Goal: Task Accomplishment & Management: Use online tool/utility

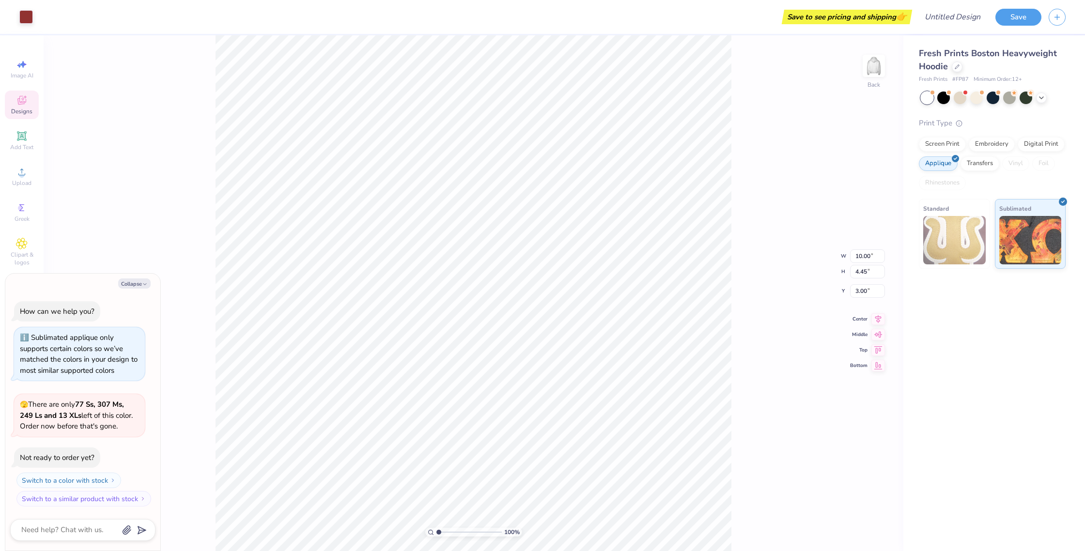
type textarea "x"
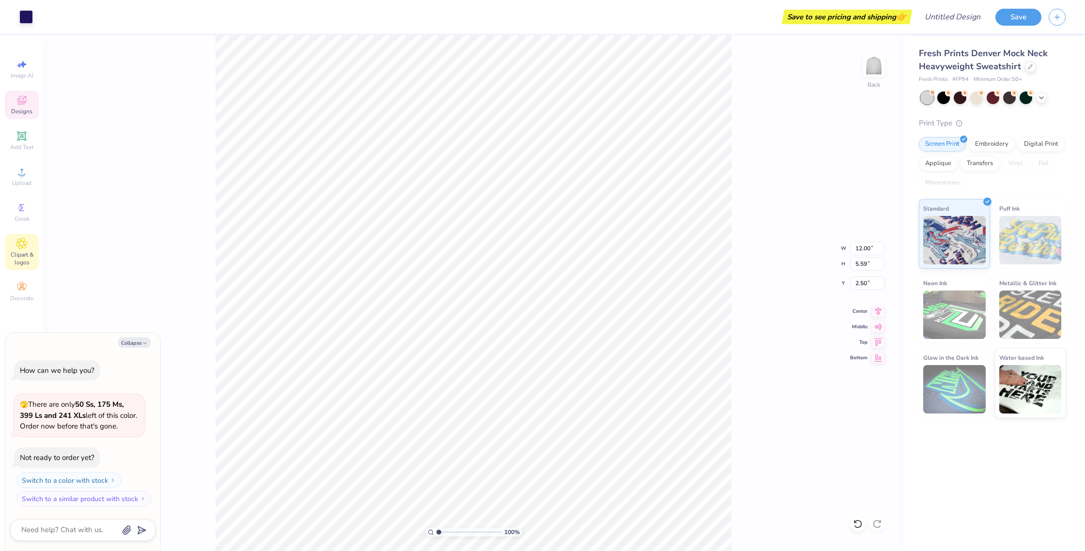
click at [23, 239] on icon at bounding box center [21, 244] width 11 height 12
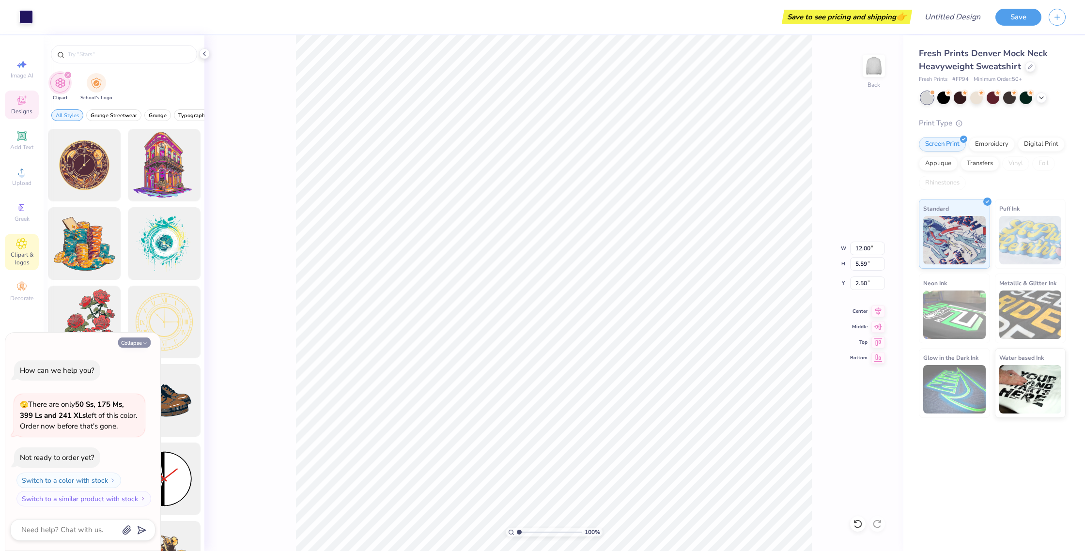
click at [140, 345] on button "Collapse" at bounding box center [134, 343] width 32 height 10
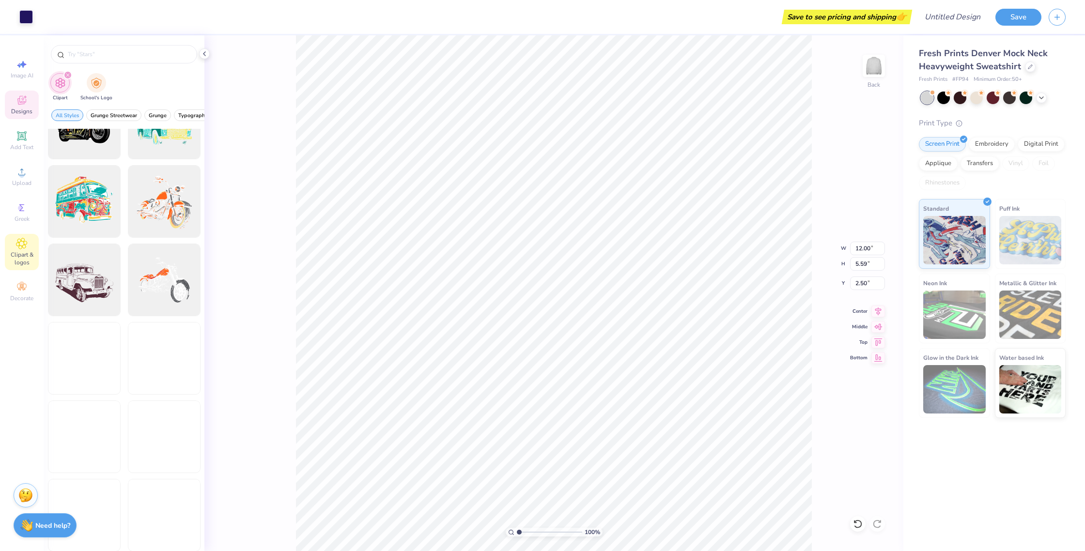
scroll to position [1135, 0]
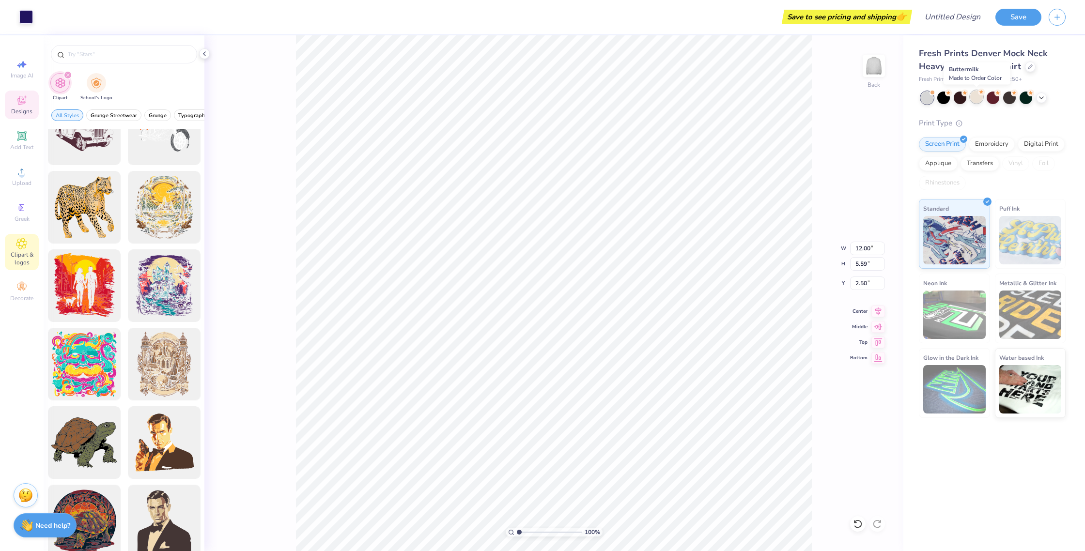
click at [974, 99] on div at bounding box center [976, 97] width 13 height 13
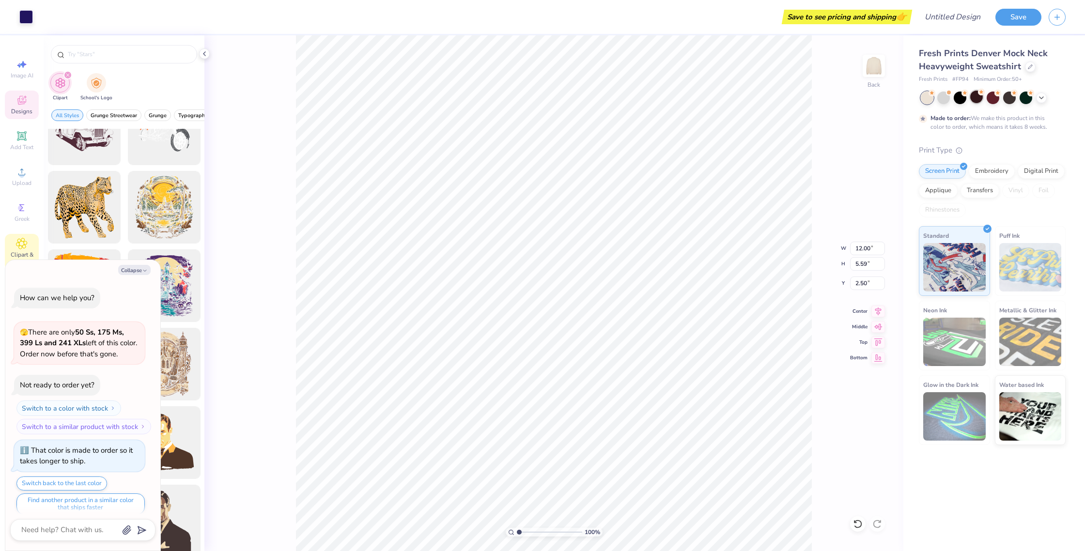
scroll to position [8, 0]
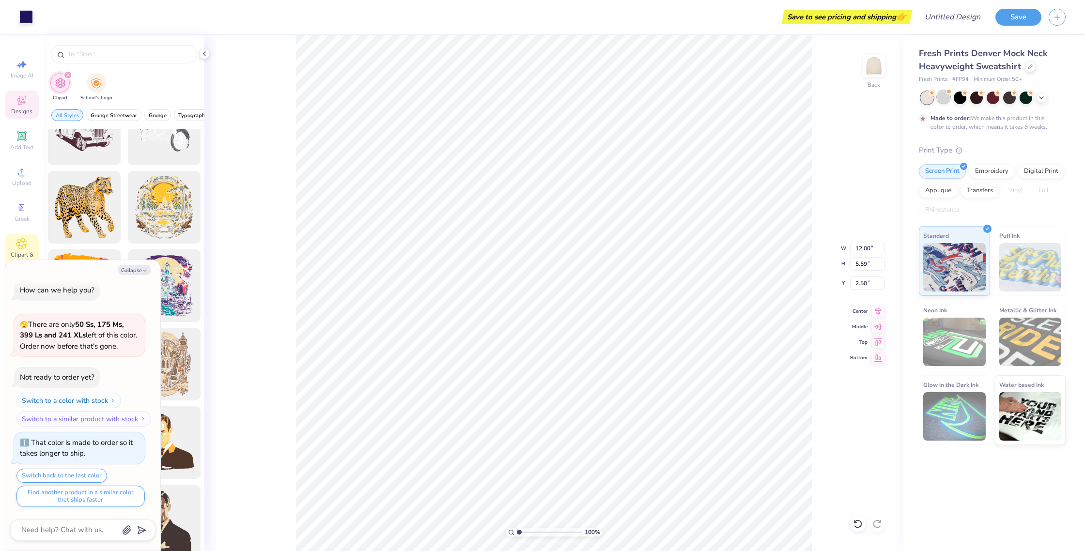
click at [945, 97] on div at bounding box center [943, 97] width 13 height 13
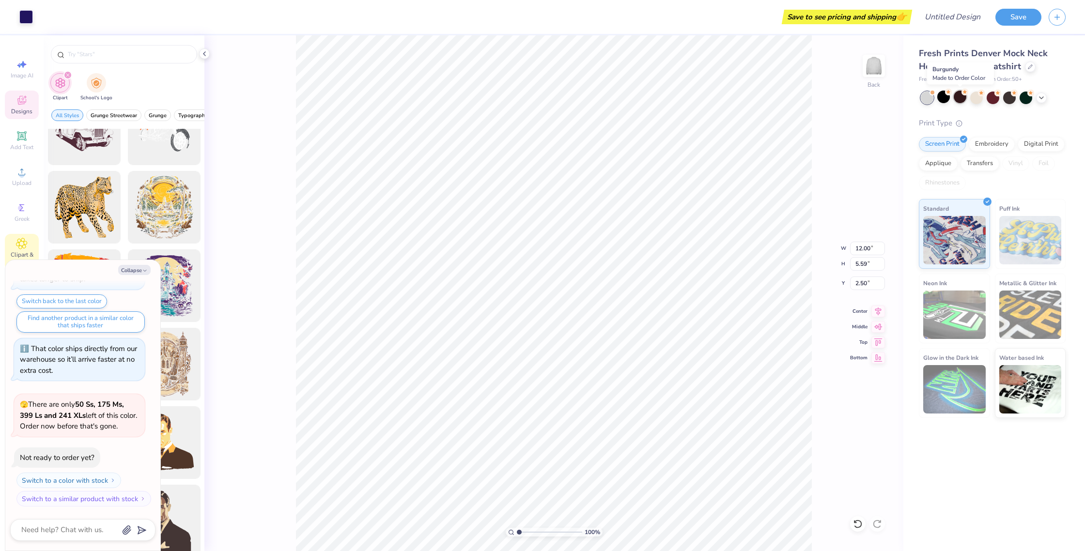
click at [956, 97] on div at bounding box center [960, 97] width 13 height 13
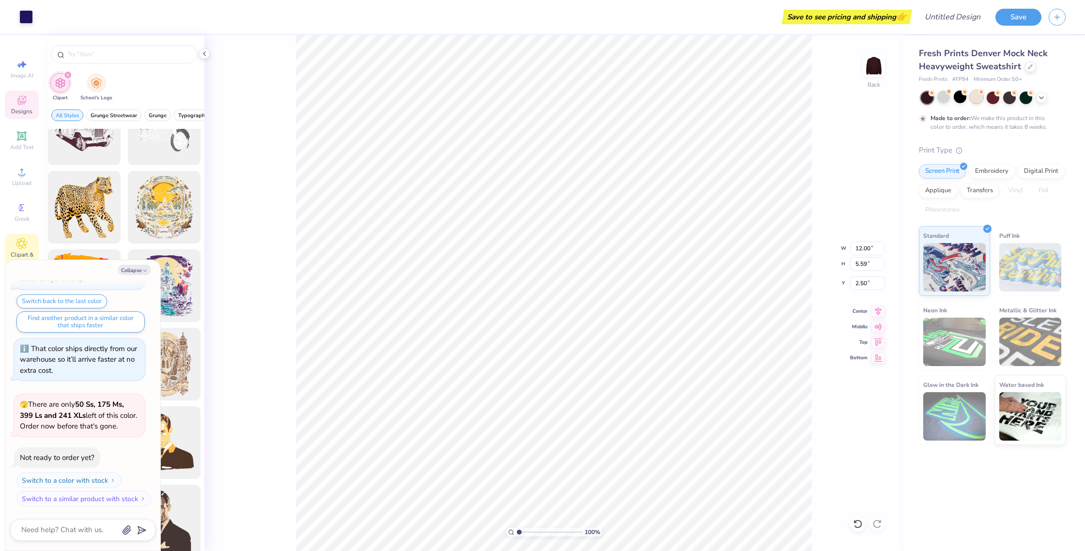
scroll to position [263, 0]
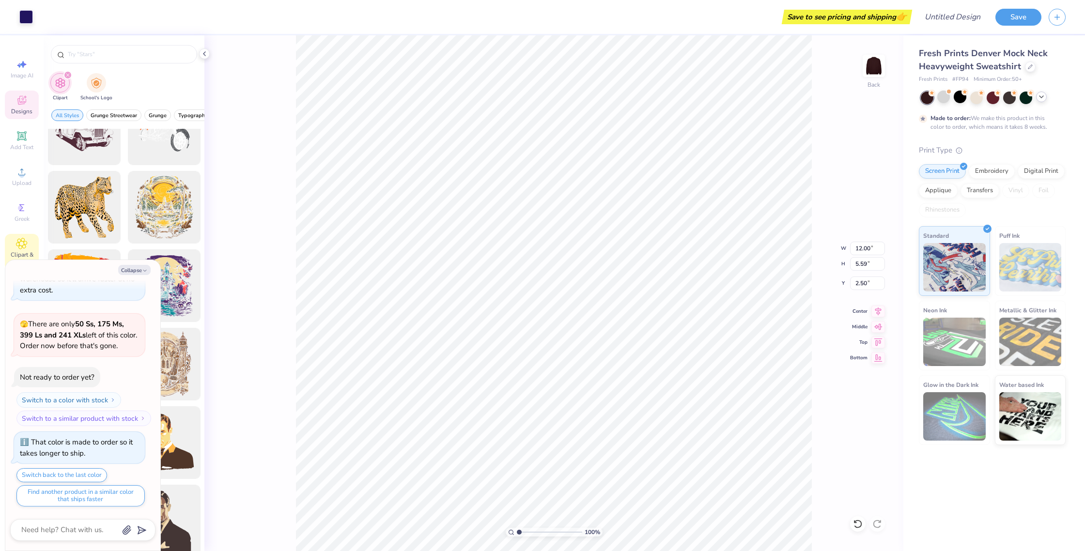
click at [1043, 98] on icon at bounding box center [1042, 97] width 8 height 8
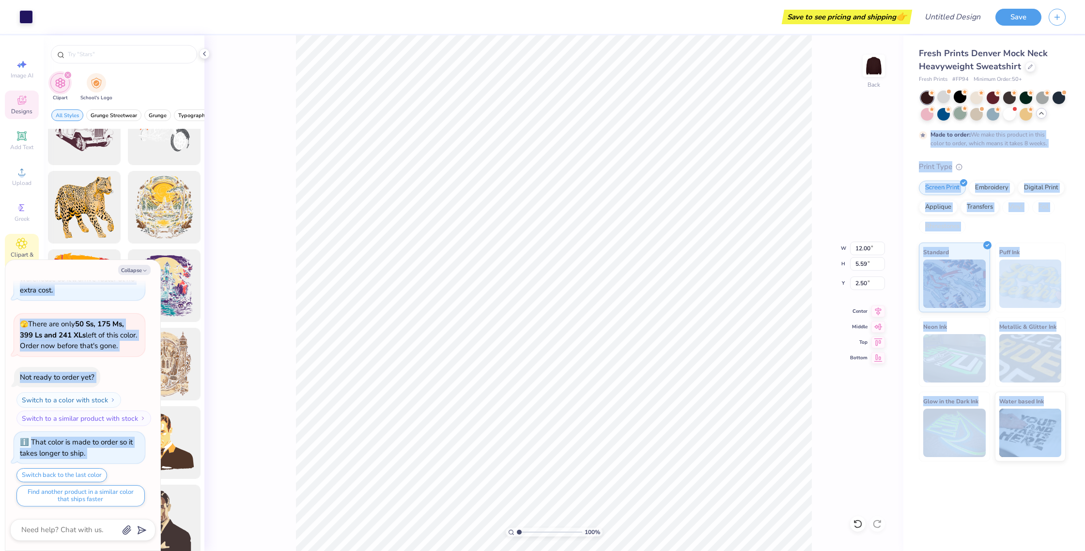
drag, startPoint x: 930, startPoint y: 115, endPoint x: 964, endPoint y: 113, distance: 33.5
click at [930, 115] on div at bounding box center [927, 114] width 13 height 13
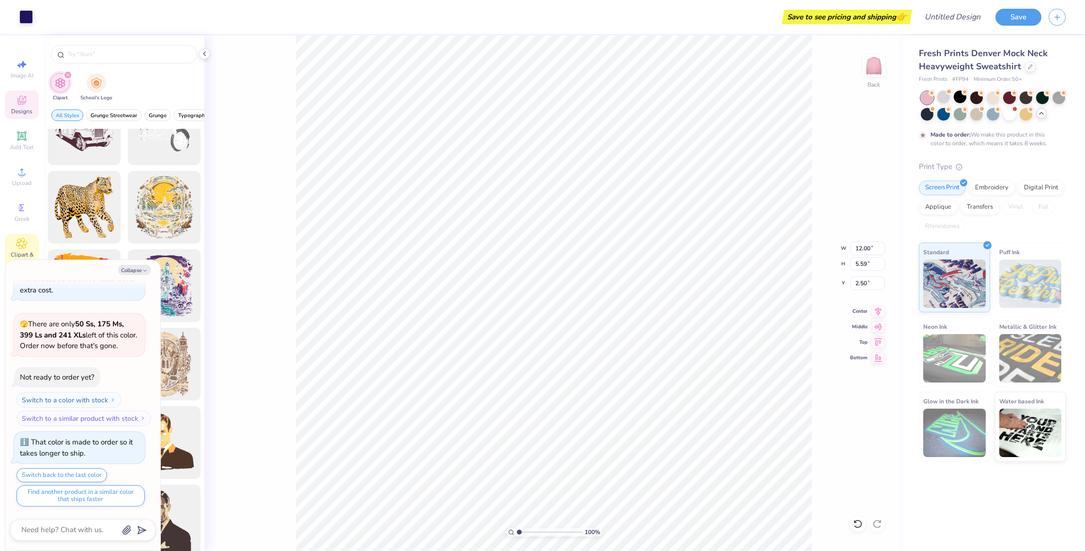
click at [1069, 114] on div "Fresh Prints Denver Mock Neck Heavyweight Sweatshirt Fresh Prints # FP94 Minimu…" at bounding box center [994, 248] width 182 height 426
click at [1015, 114] on div at bounding box center [1009, 113] width 13 height 13
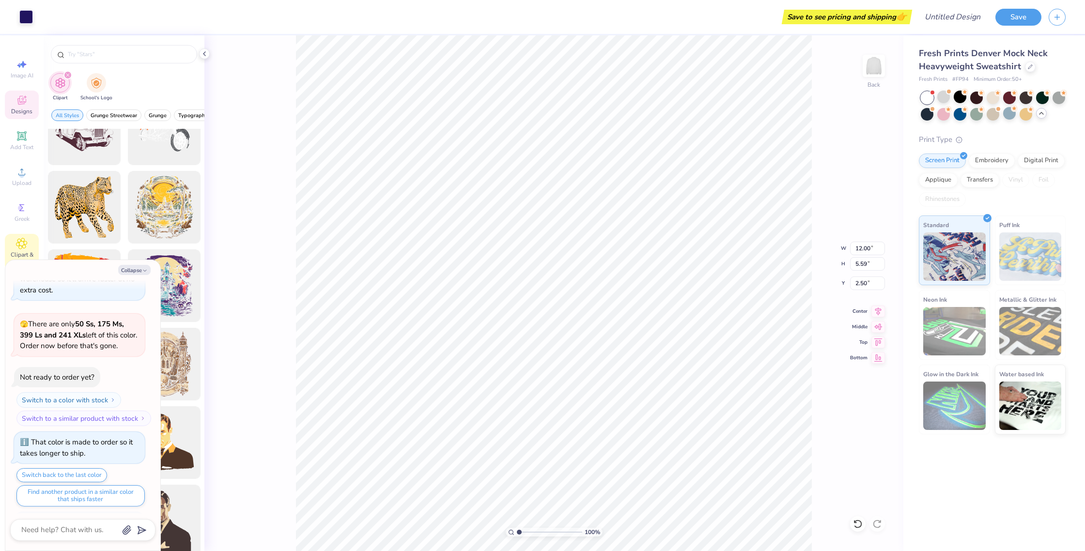
scroll to position [448, 0]
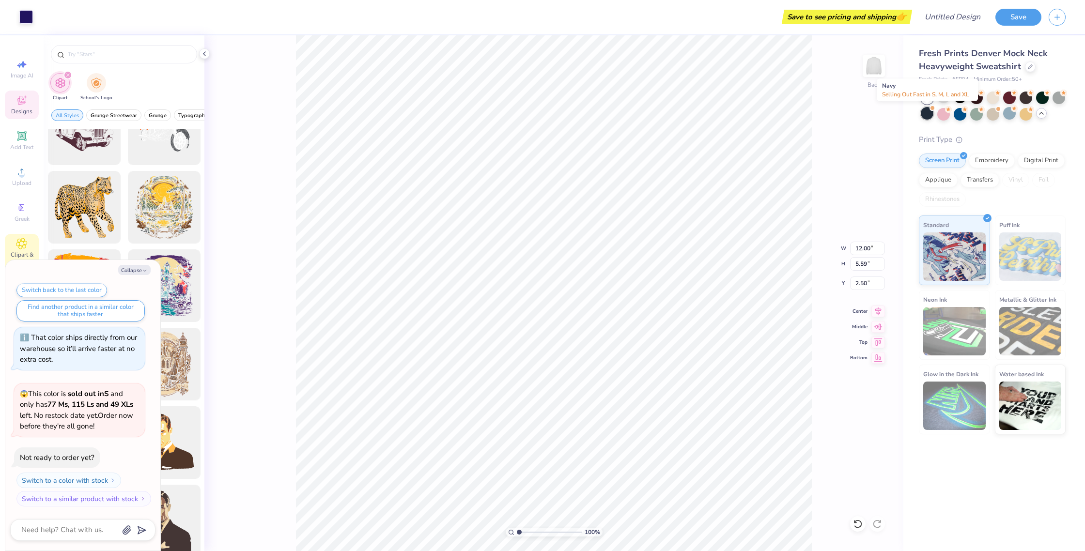
click at [933, 116] on div at bounding box center [927, 113] width 13 height 13
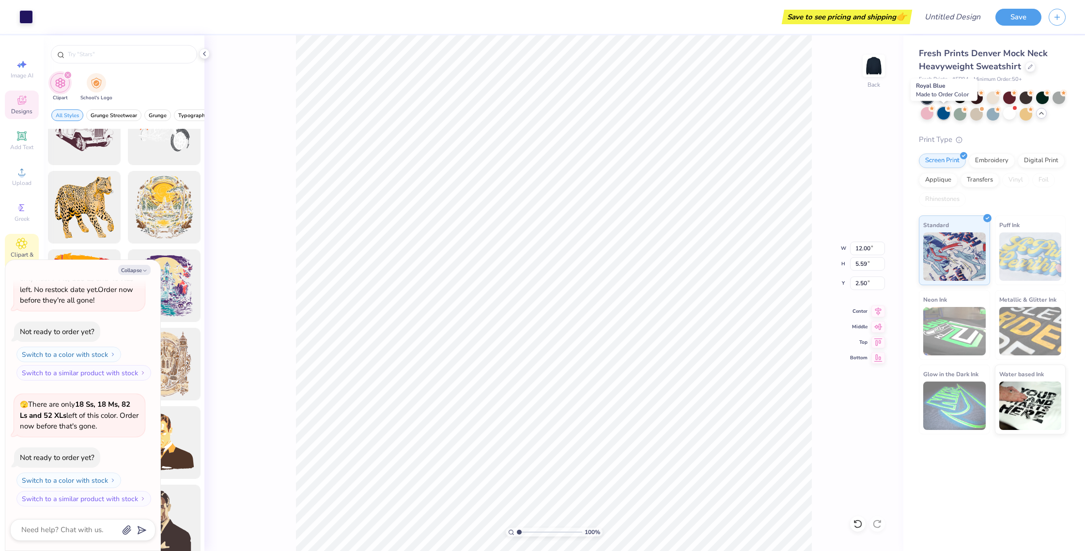
click at [948, 116] on div at bounding box center [943, 113] width 13 height 13
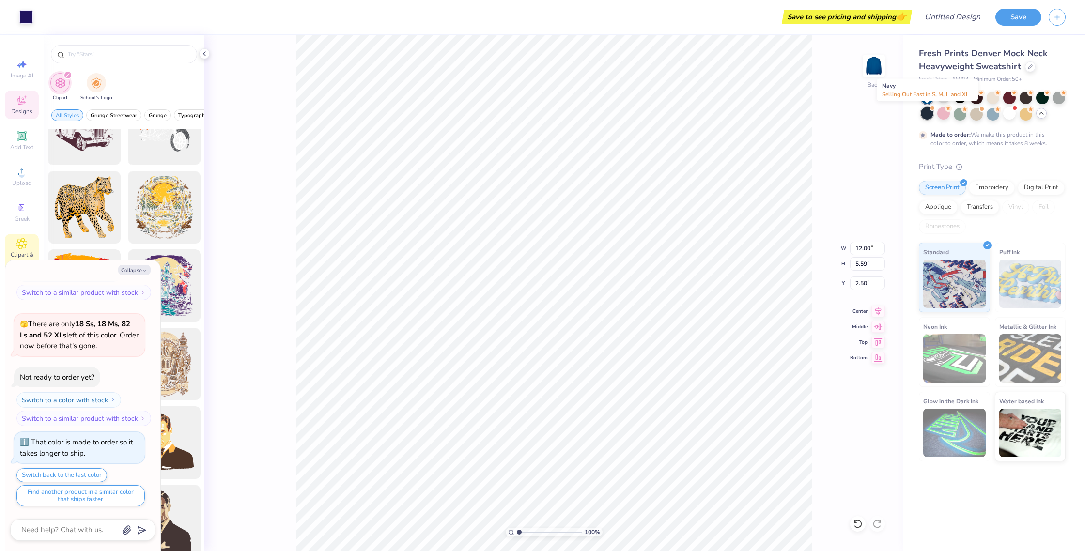
click at [926, 117] on div at bounding box center [927, 113] width 13 height 13
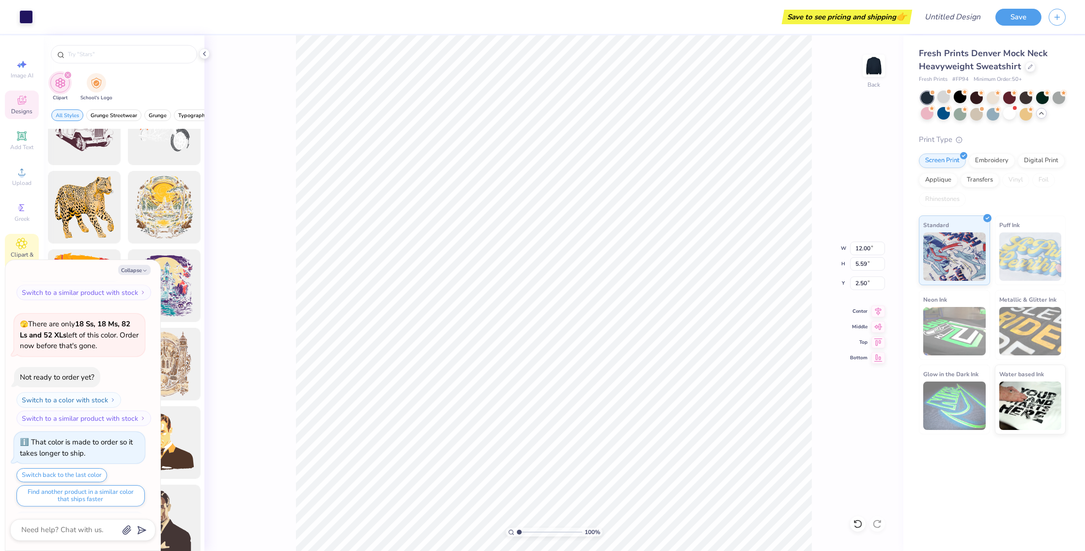
scroll to position [828, 0]
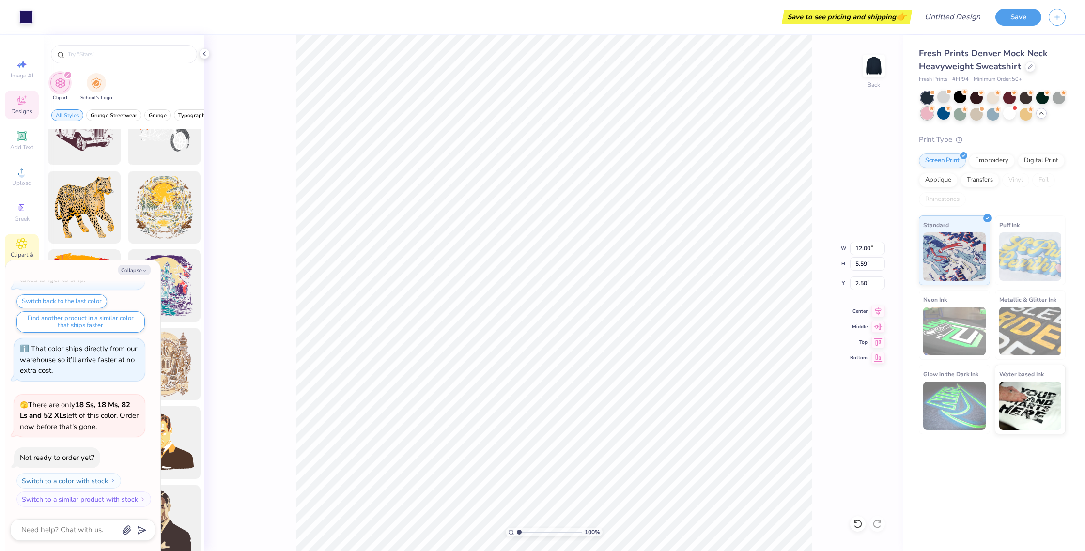
click at [933, 112] on div at bounding box center [927, 113] width 13 height 13
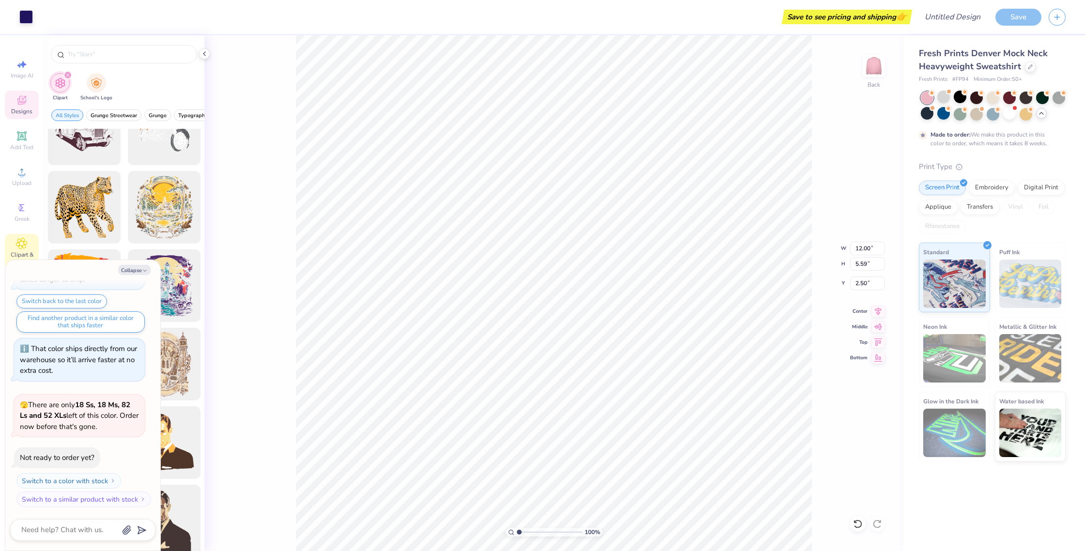
scroll to position [908, 0]
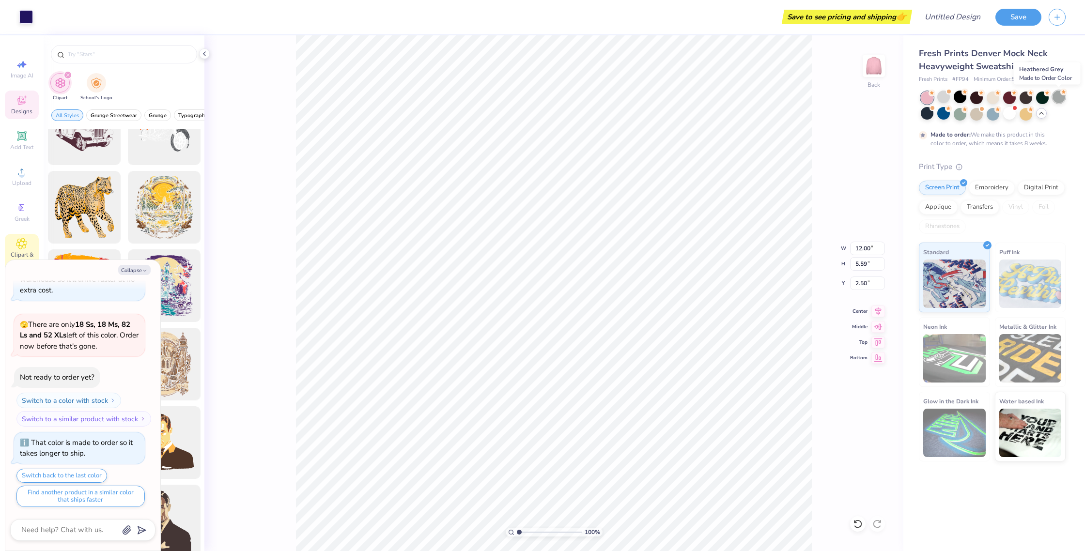
click at [1054, 96] on div at bounding box center [1059, 97] width 13 height 13
type textarea "x"
